Goal: Transaction & Acquisition: Purchase product/service

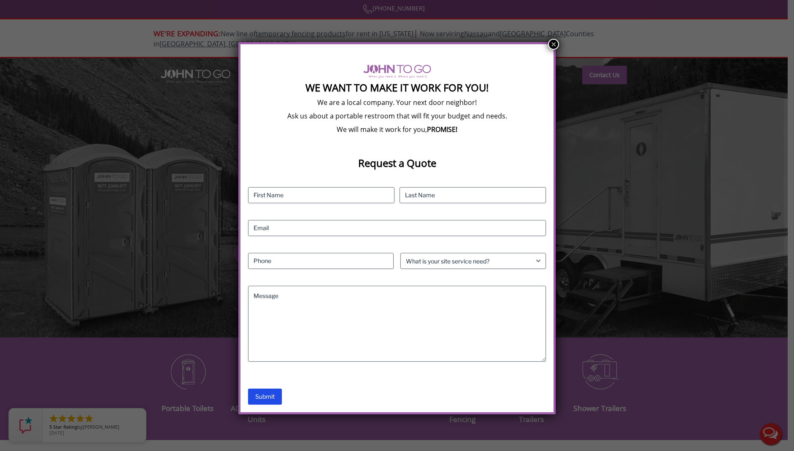
click at [556, 45] on button "×" at bounding box center [553, 44] width 11 height 11
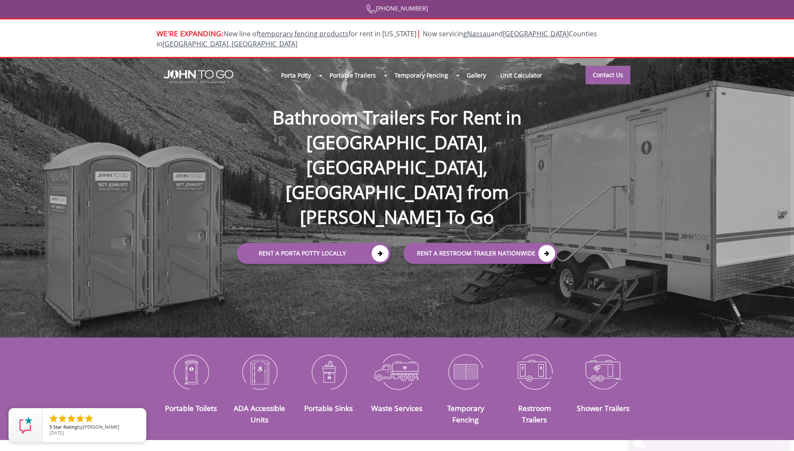
scroll to position [7, 0]
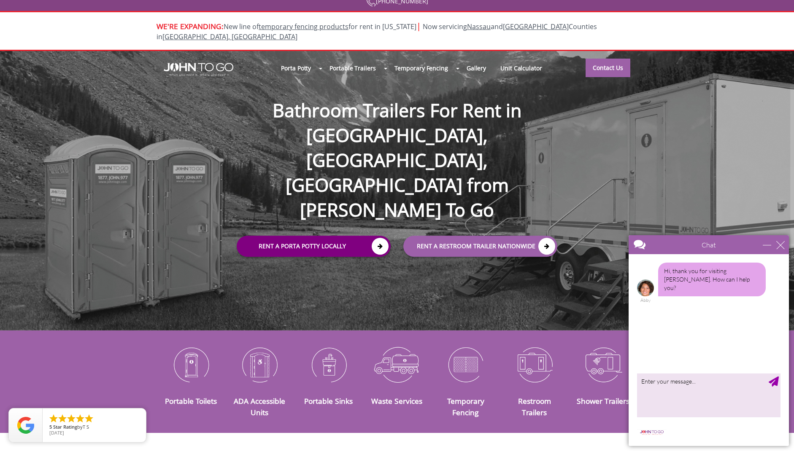
click at [352, 236] on link "Rent a Porta Potty Locally" at bounding box center [314, 246] width 154 height 21
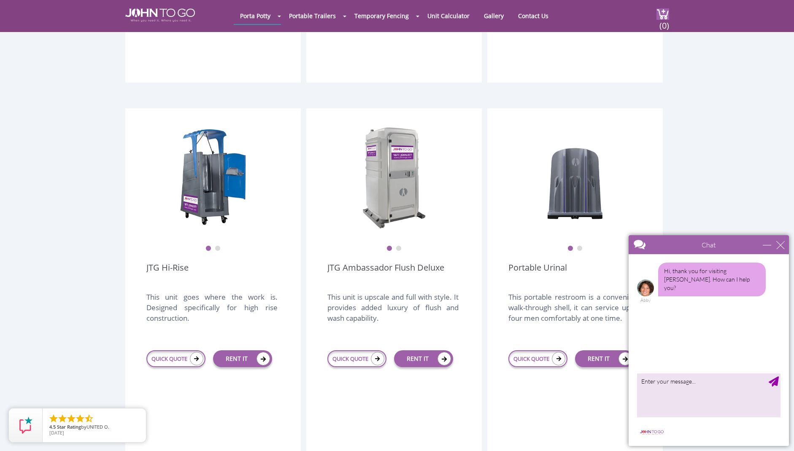
scroll to position [538, 0]
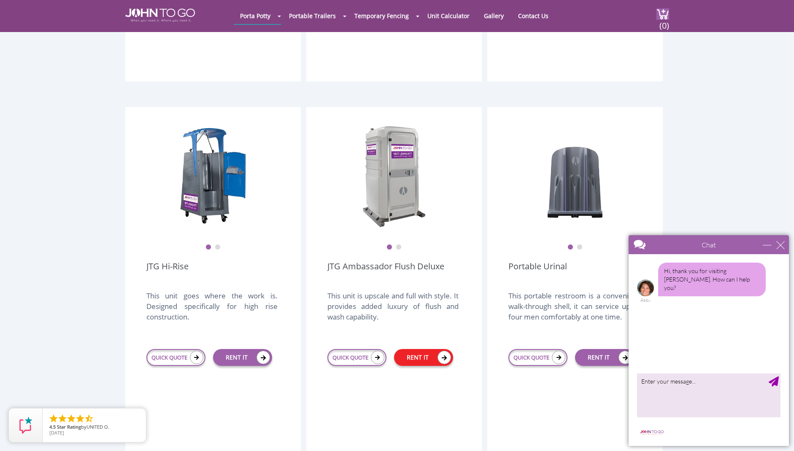
click at [425, 349] on link "RENT IT" at bounding box center [423, 357] width 59 height 17
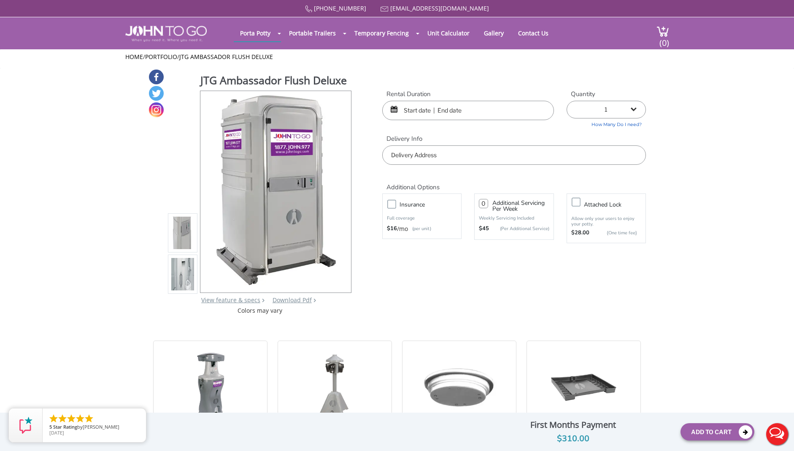
click at [416, 113] on input "text" at bounding box center [468, 110] width 172 height 19
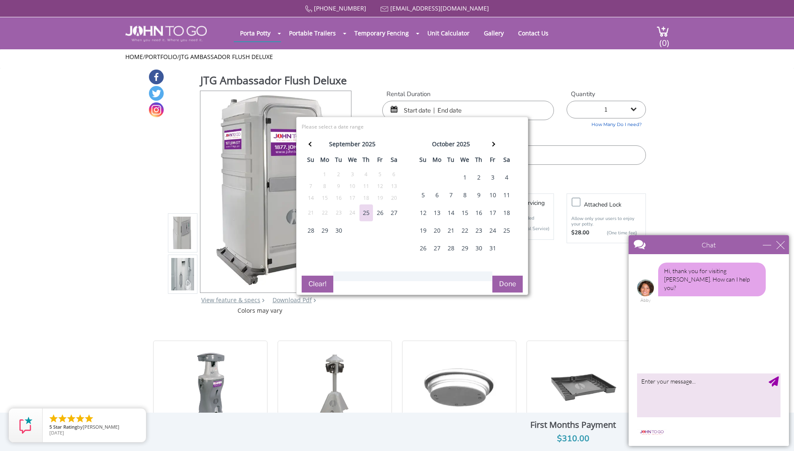
click at [491, 248] on div "31" at bounding box center [493, 248] width 14 height 17
click at [480, 254] on div "30" at bounding box center [479, 248] width 14 height 17
click at [481, 250] on div "30" at bounding box center [479, 248] width 14 height 17
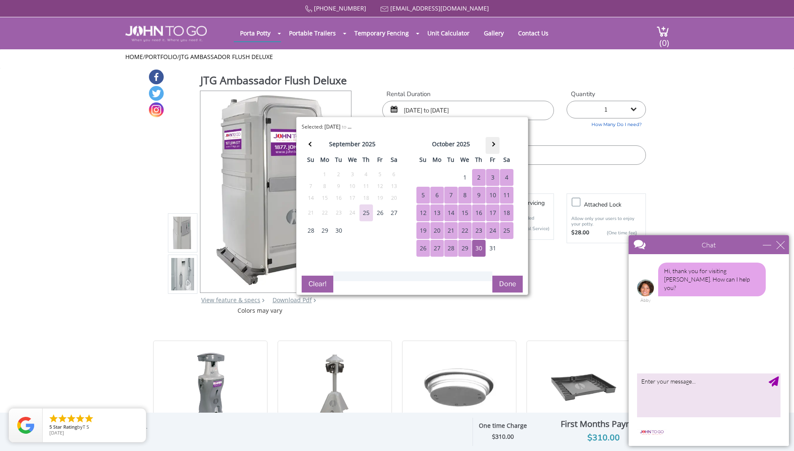
click at [495, 146] on th at bounding box center [493, 145] width 14 height 17
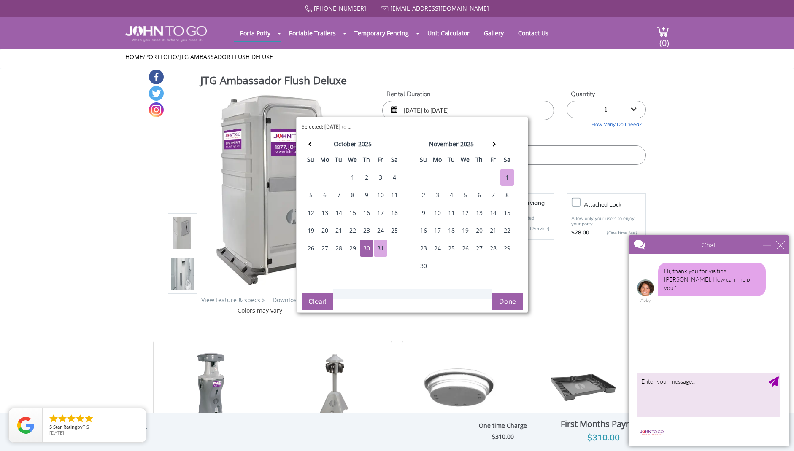
click at [505, 177] on div "1" at bounding box center [507, 177] width 14 height 17
type input "[DATE] to [DATE]"
click at [505, 303] on button "Done" at bounding box center [507, 302] width 30 height 17
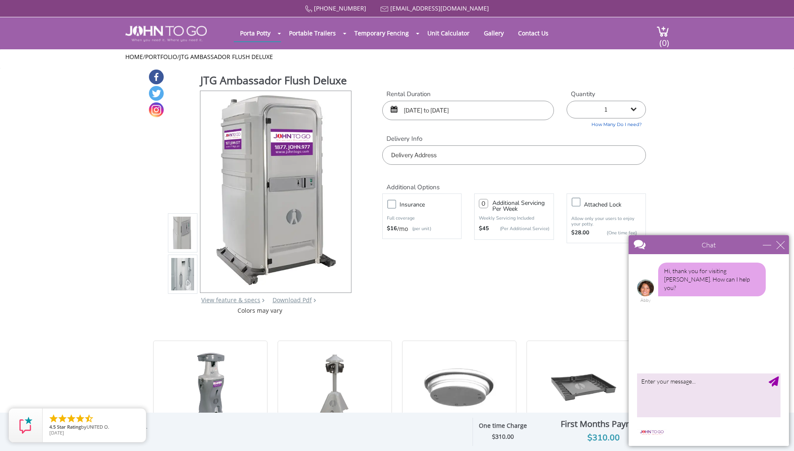
click at [436, 154] on input "text" at bounding box center [514, 155] width 264 height 19
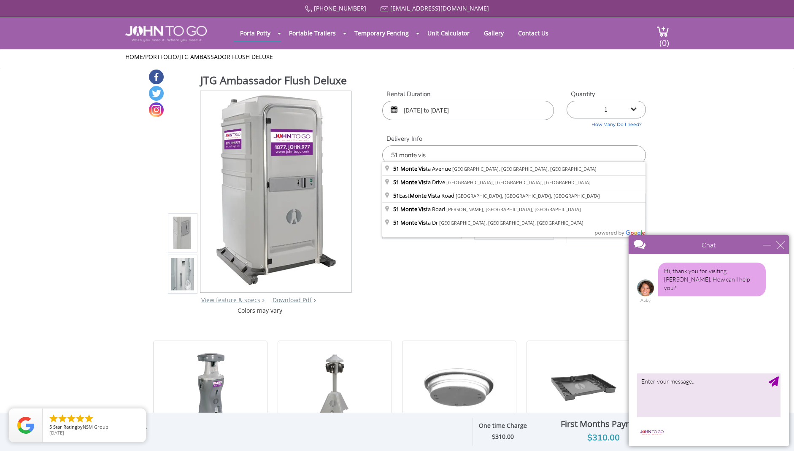
type input "[STREET_ADDRESS]"
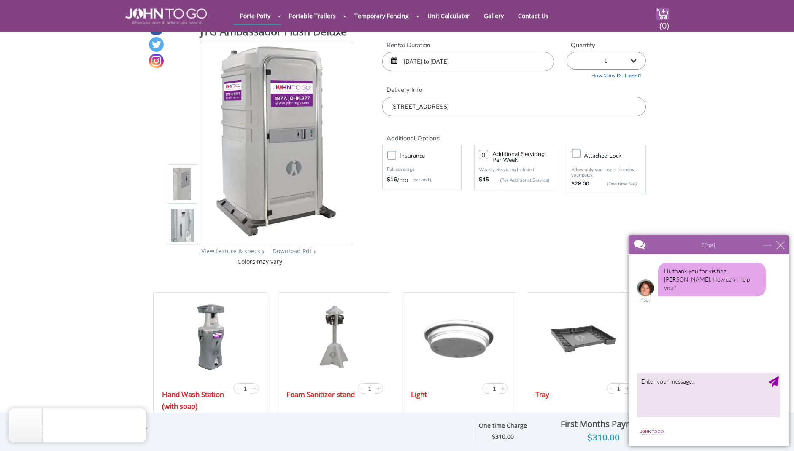
scroll to position [50, 0]
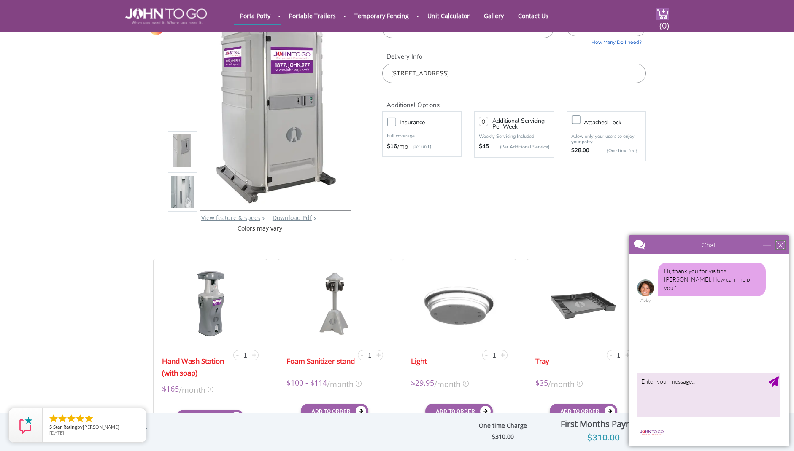
click at [781, 243] on div "close" at bounding box center [780, 245] width 8 height 8
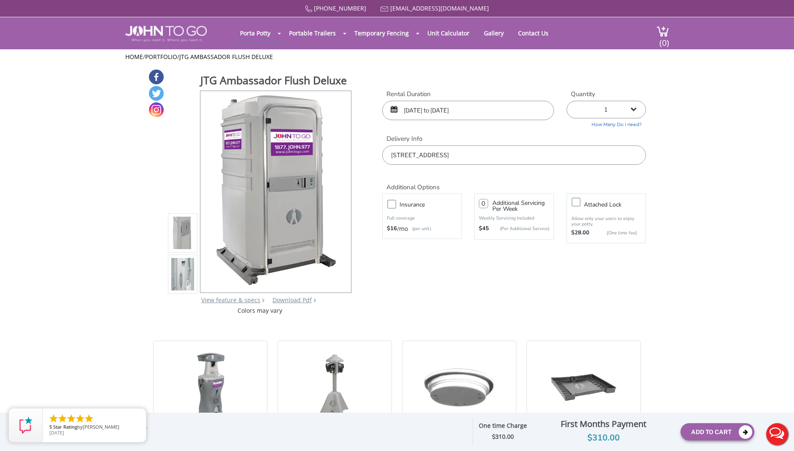
scroll to position [0, 0]
click at [701, 429] on button "Add To Cart" at bounding box center [718, 432] width 74 height 17
click at [664, 35] on span "(0)" at bounding box center [664, 39] width 10 height 18
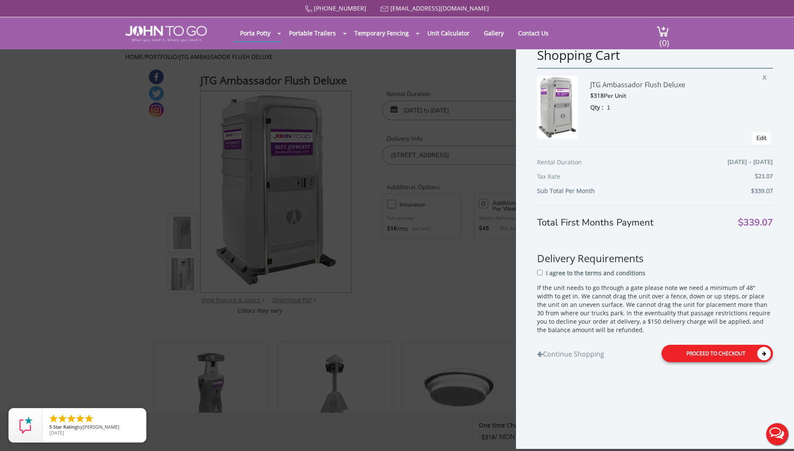
click at [722, 350] on div "Proceed to Checkout" at bounding box center [717, 353] width 111 height 17
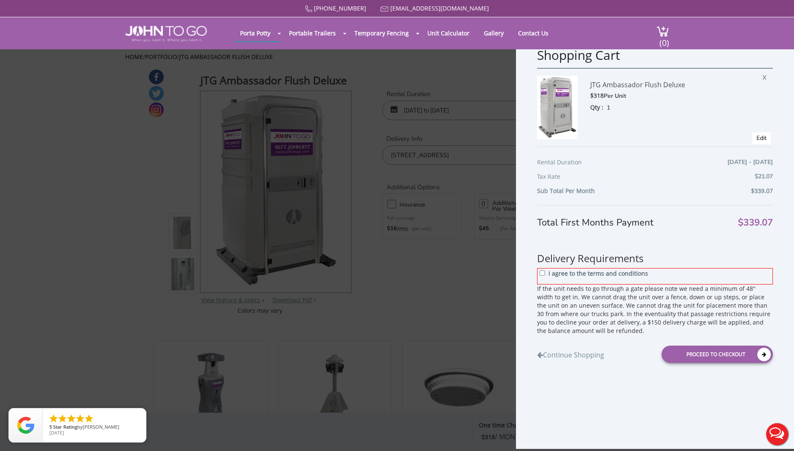
click at [539, 273] on div "I agree to the terms and conditions" at bounding box center [655, 276] width 236 height 16
click at [544, 273] on input "I agree to the terms and conditions" at bounding box center [542, 272] width 5 height 5
checkbox input "true"
click at [692, 357] on div "Proceed to Checkout" at bounding box center [717, 354] width 111 height 17
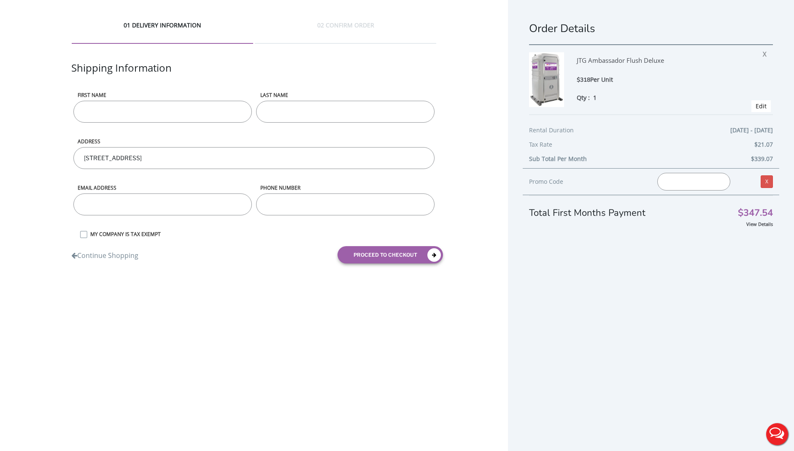
click at [187, 108] on input "First name" at bounding box center [162, 112] width 178 height 22
type input "Dan"
type input "Forman"
type input "formanda@gmail.com"
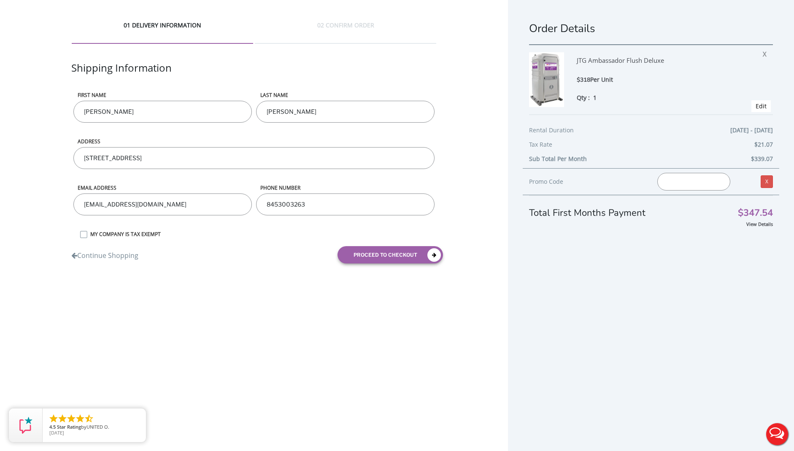
type input "8453003263"
click at [370, 270] on div "01 DELIVERY INFORMATION 02 CONFIRM ORDER Shipping Information First name Dan LA…" at bounding box center [254, 145] width 508 height 291
click at [375, 256] on button "proceed to checkout" at bounding box center [390, 254] width 105 height 17
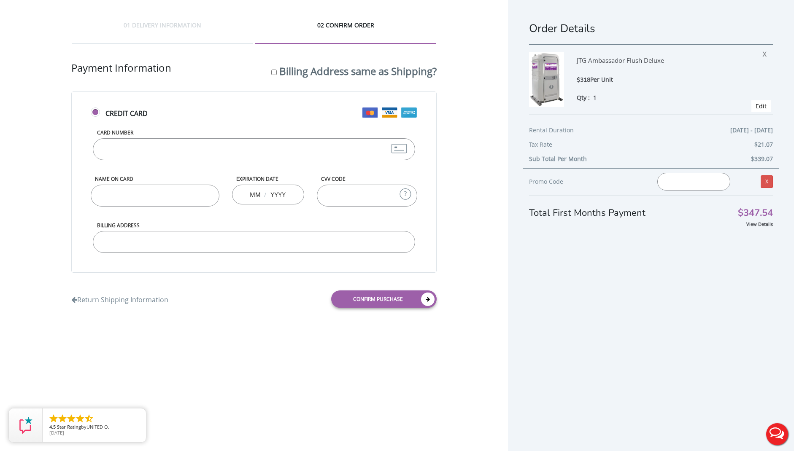
click at [213, 157] on input "Card Number" at bounding box center [254, 149] width 322 height 22
click at [213, 156] on input "-2" at bounding box center [254, 149] width 322 height 22
type input "-3"
type input "4246315363094663"
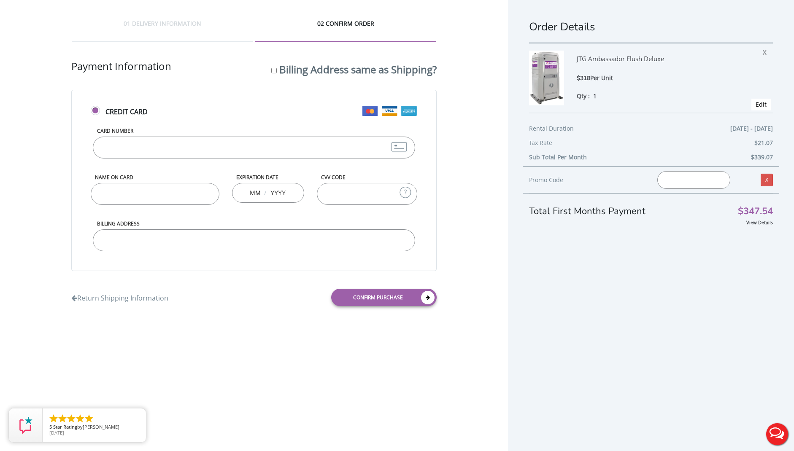
type input "Daniel Forman"
type input "03"
type input "2028"
type input "422"
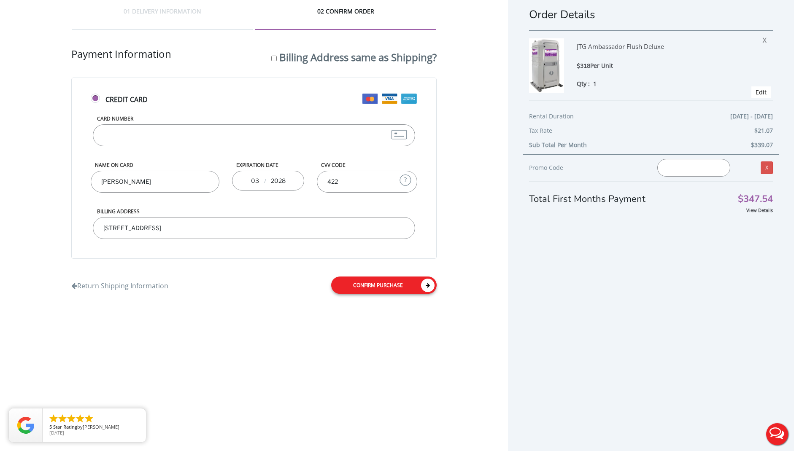
type input "51 monte vista ave, ridgewood, nj 07450"
click at [389, 289] on link "Confirm purchase" at bounding box center [383, 285] width 105 height 17
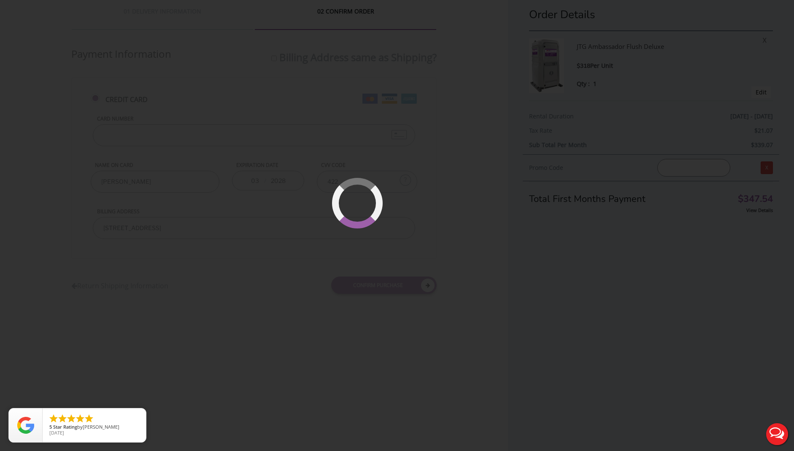
scroll to position [23, 0]
